Goal: Navigation & Orientation: Find specific page/section

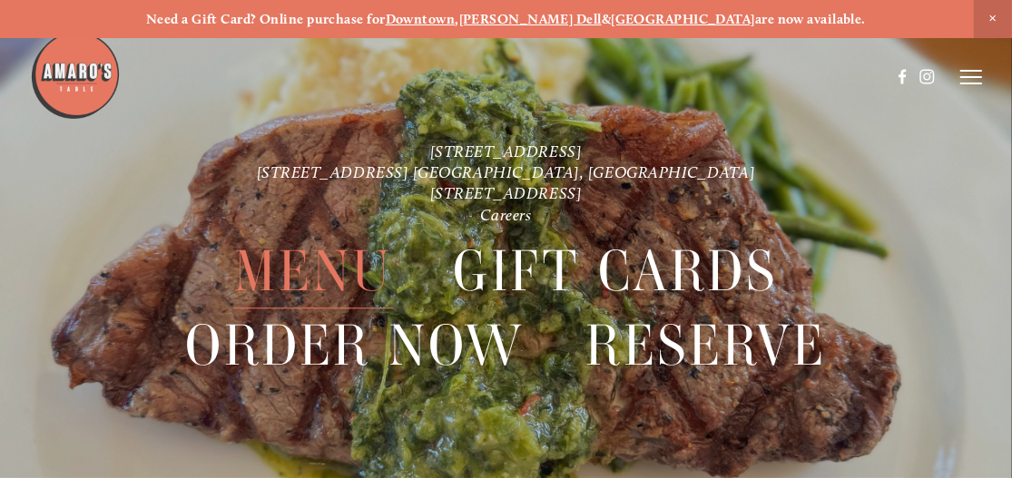
click at [330, 260] on span "Menu" at bounding box center [313, 273] width 159 height 74
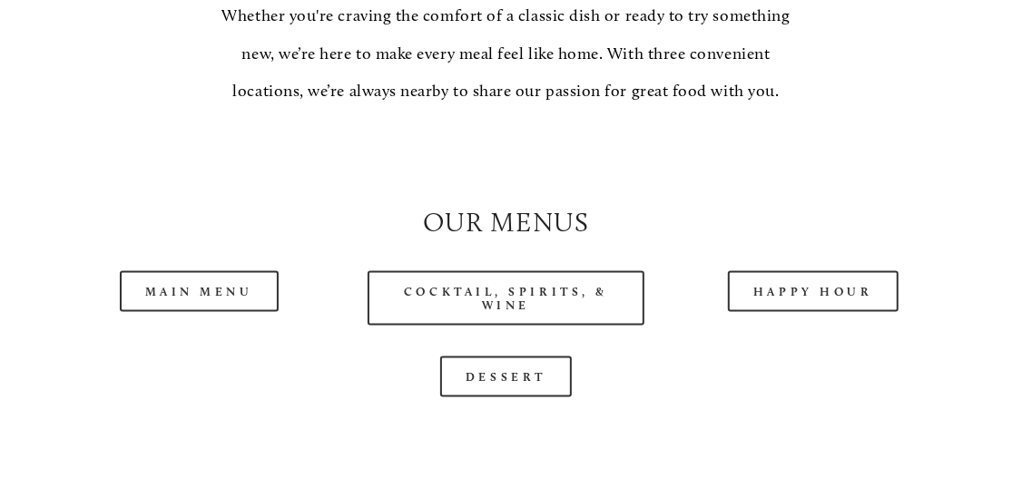
scroll to position [1452, 0]
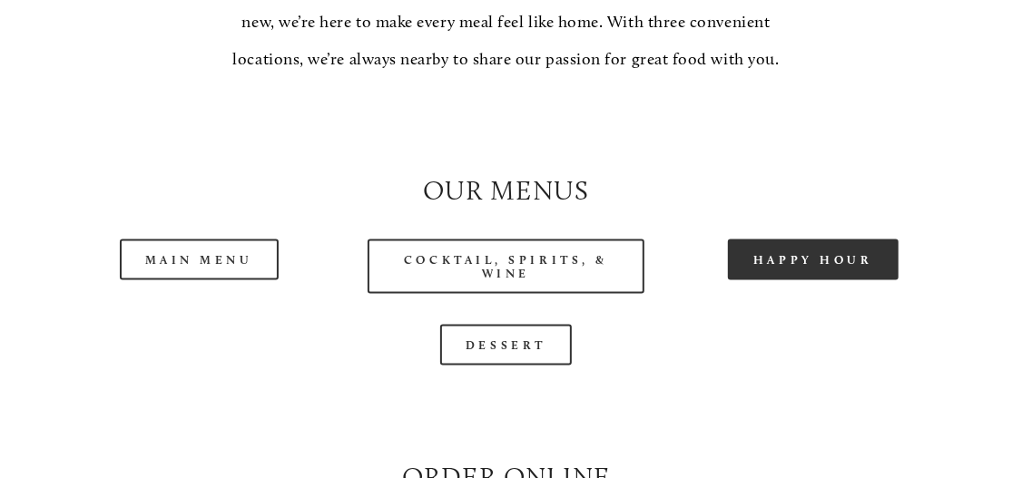
click at [796, 266] on link "Happy Hour" at bounding box center [813, 260] width 171 height 41
